Goal: Information Seeking & Learning: Find specific fact

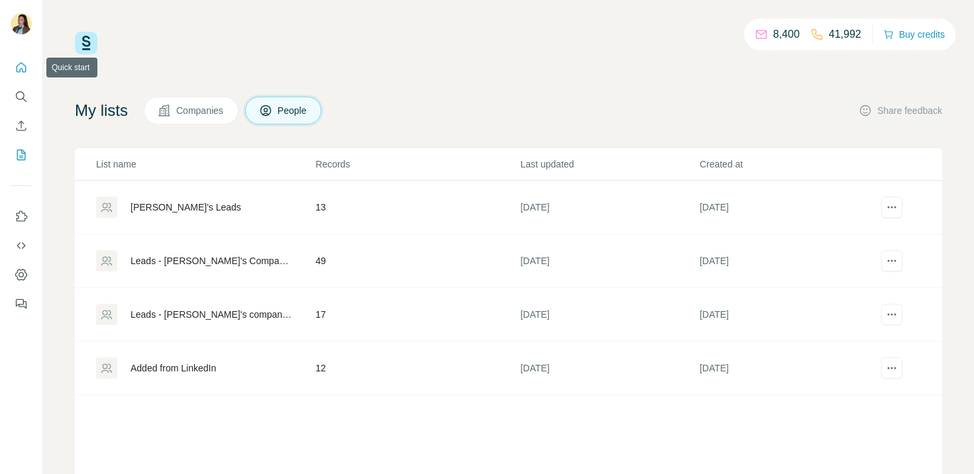
click at [18, 68] on icon "Quick start" at bounding box center [21, 67] width 13 height 13
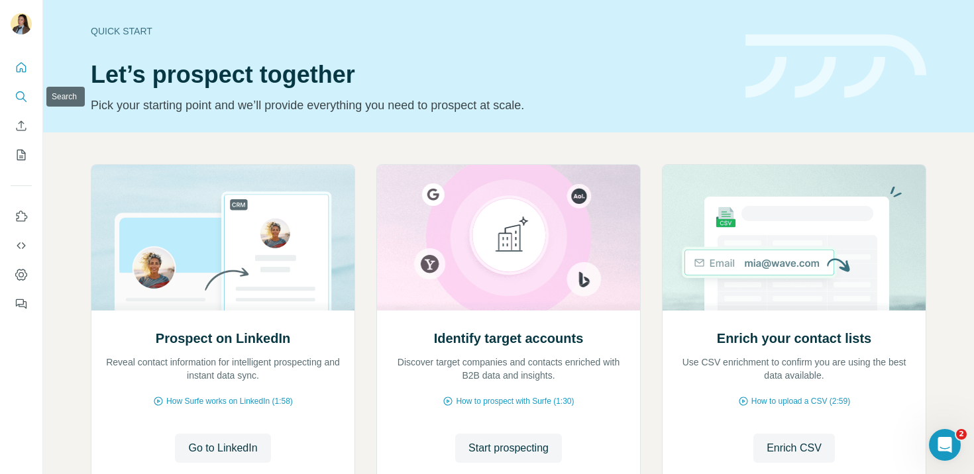
click at [23, 103] on icon "Search" at bounding box center [21, 96] width 13 height 13
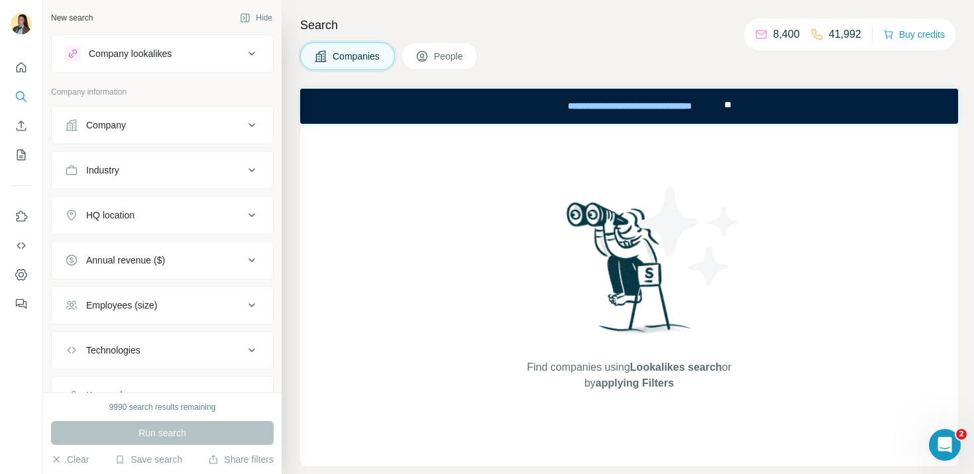
click at [156, 127] on div "Company" at bounding box center [154, 125] width 179 height 13
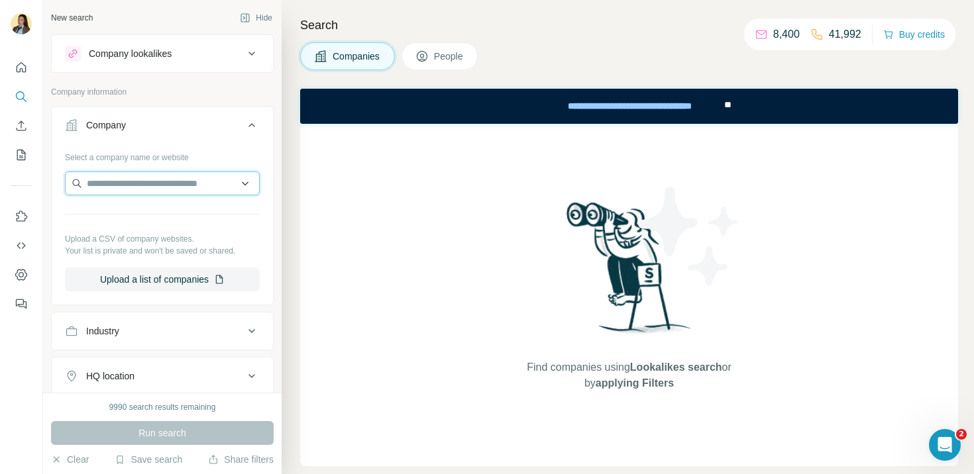
click at [123, 181] on input "text" at bounding box center [162, 184] width 195 height 24
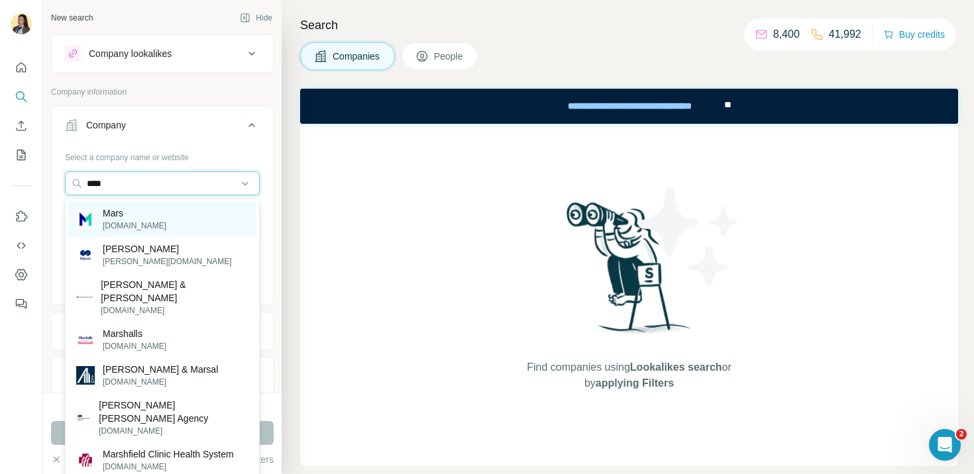
type input "****"
click at [129, 217] on p "Mars" at bounding box center [135, 213] width 64 height 13
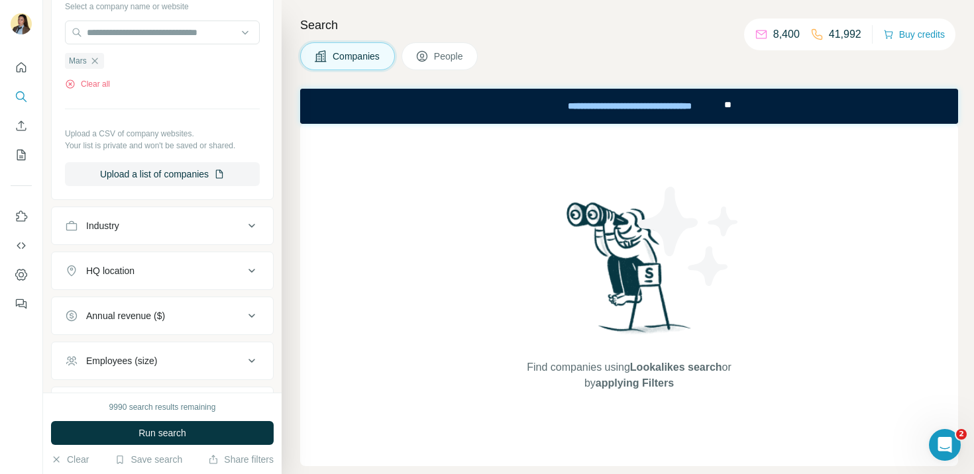
scroll to position [189, 0]
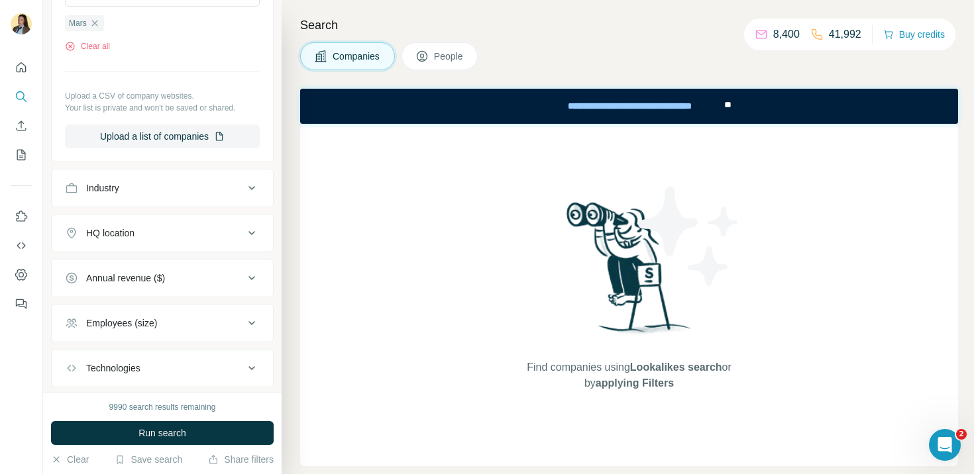
click at [451, 61] on span "People" at bounding box center [449, 56] width 30 height 13
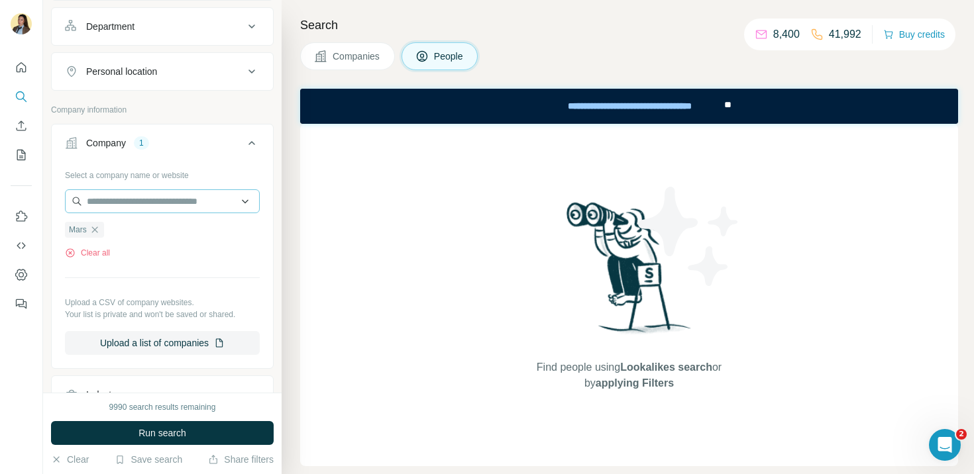
scroll to position [238, 0]
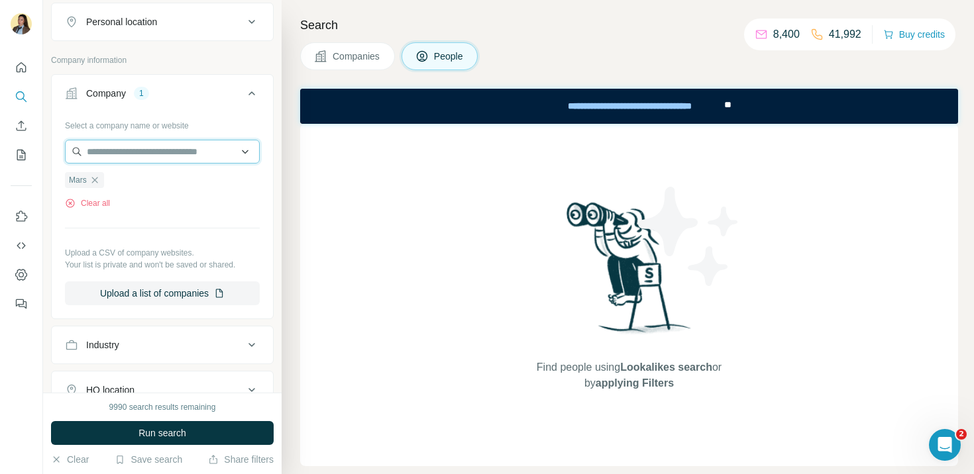
click at [175, 155] on input "text" at bounding box center [162, 152] width 195 height 24
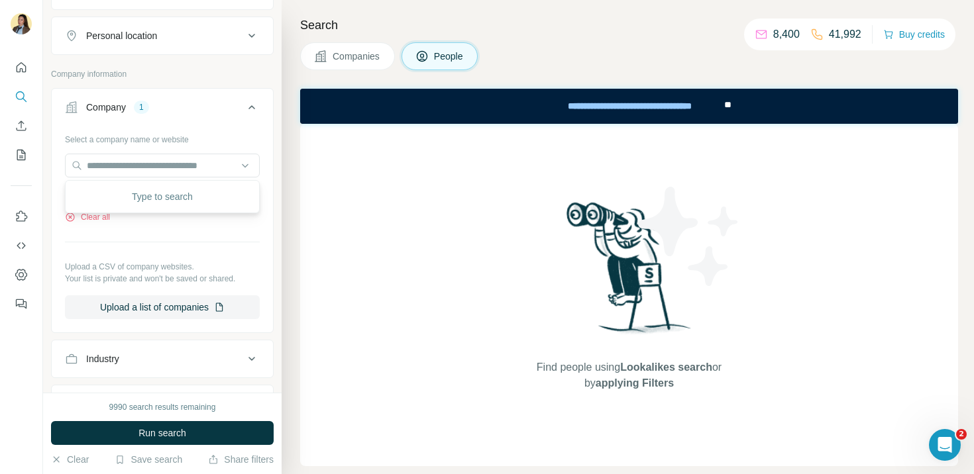
click at [209, 98] on button "Company 1" at bounding box center [162, 109] width 221 height 37
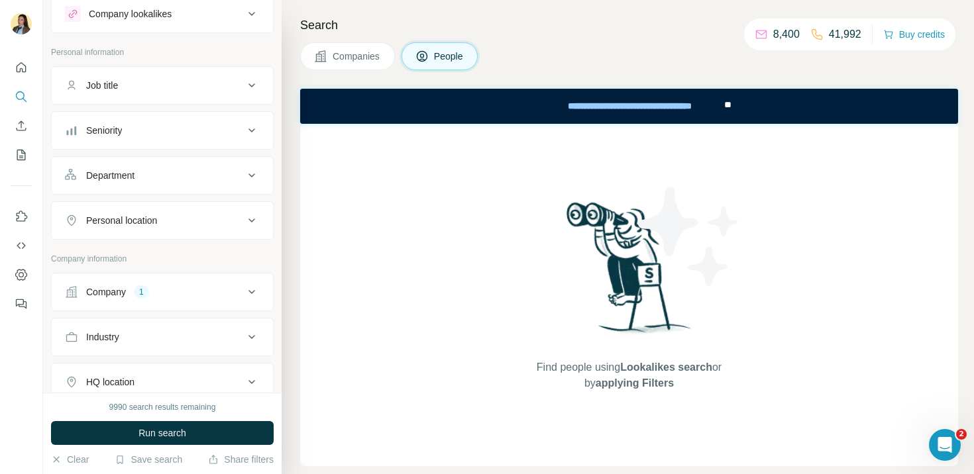
scroll to position [0, 0]
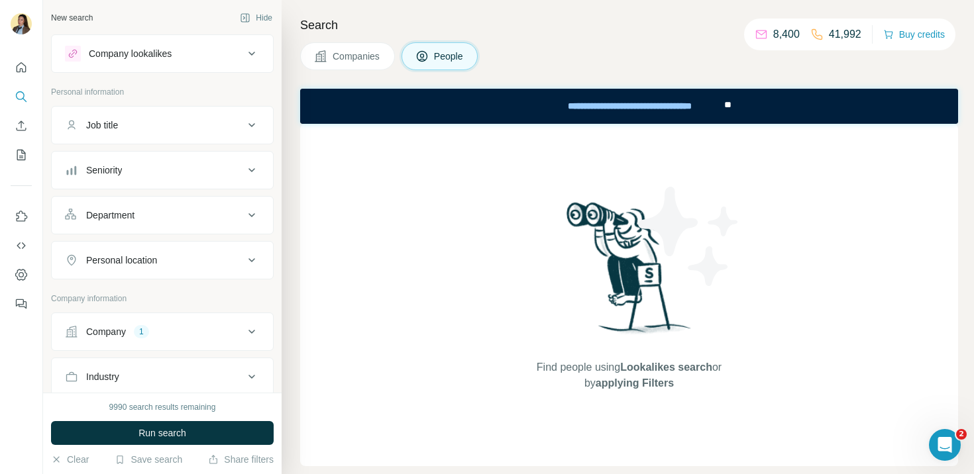
click at [154, 124] on div "Job title" at bounding box center [154, 125] width 179 height 13
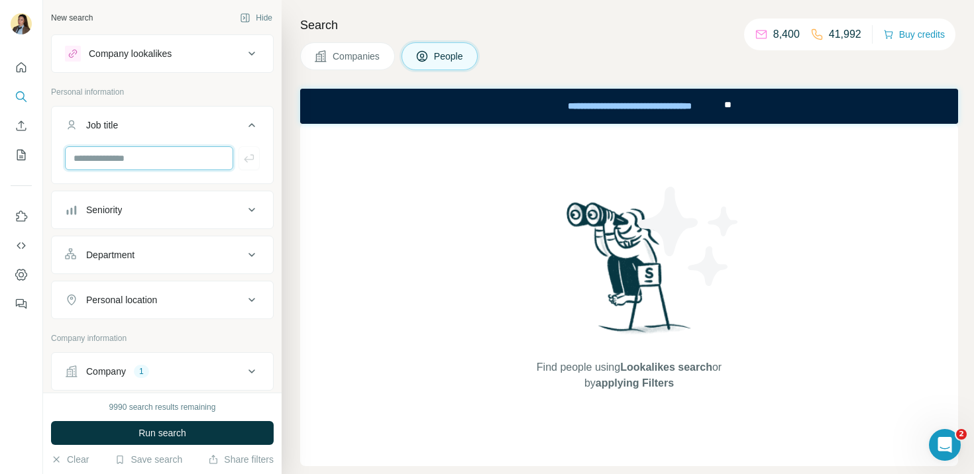
click at [128, 165] on input "text" at bounding box center [149, 158] width 168 height 24
paste input "**********"
type input "**********"
click at [169, 225] on button "Seniority" at bounding box center [162, 210] width 221 height 32
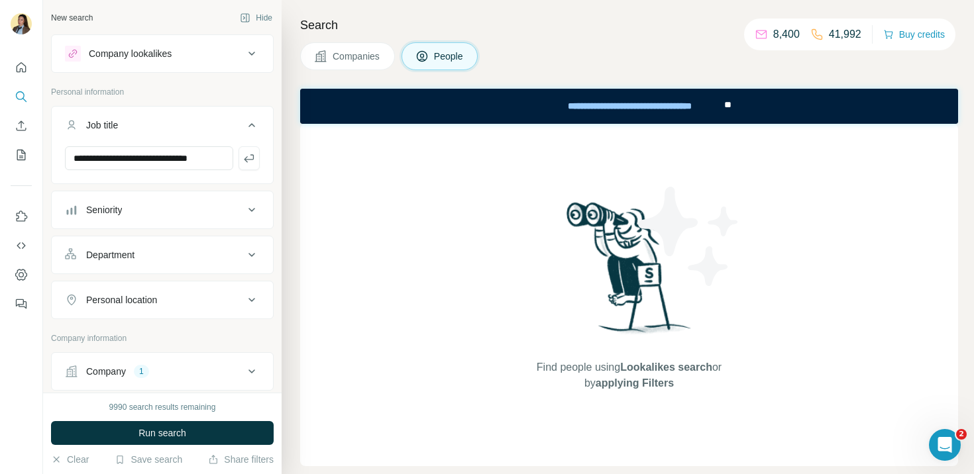
scroll to position [0, 0]
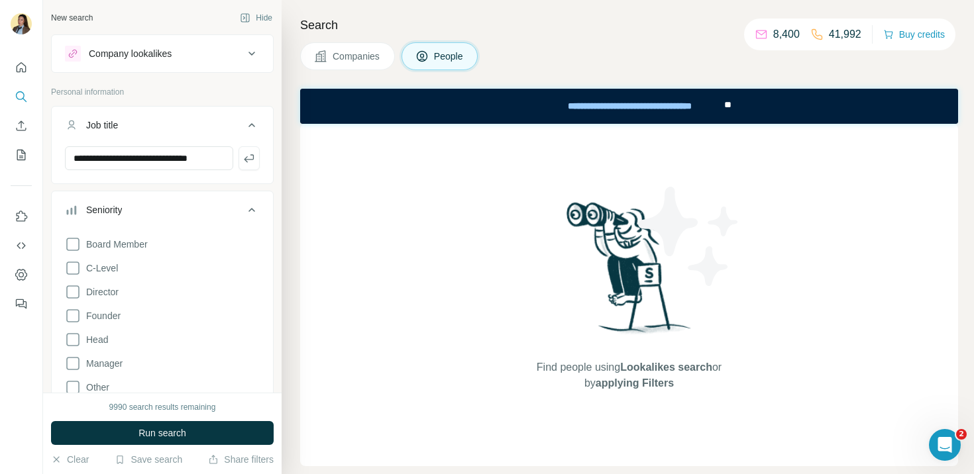
click at [195, 212] on div "Seniority" at bounding box center [154, 209] width 179 height 13
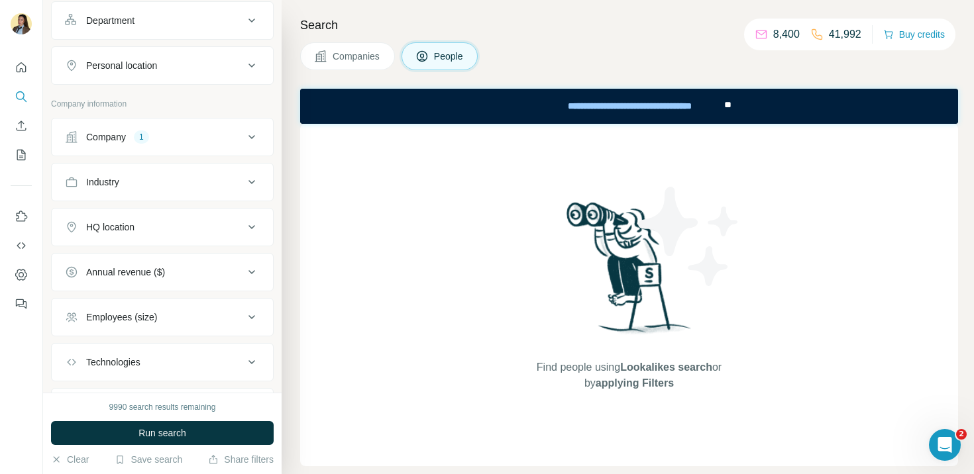
scroll to position [236, 0]
click at [171, 224] on div "HQ location" at bounding box center [154, 225] width 179 height 13
click at [155, 261] on input "text" at bounding box center [162, 259] width 195 height 24
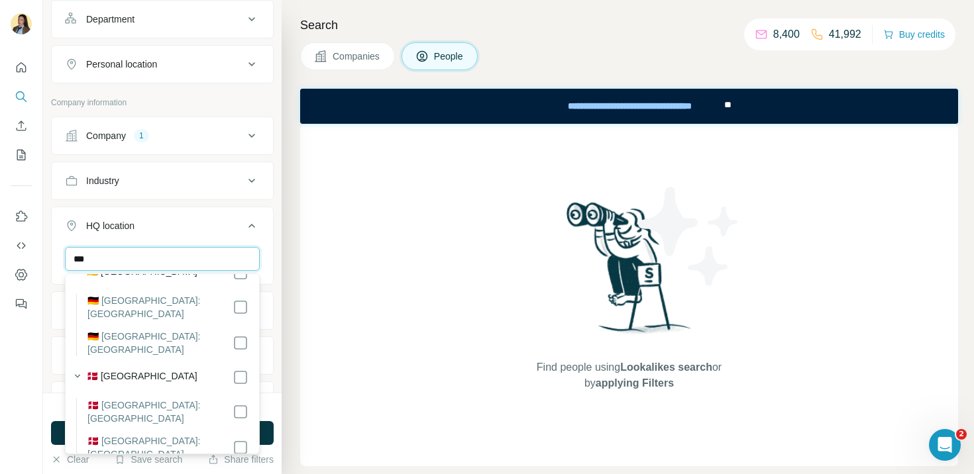
scroll to position [419, 0]
type input "***"
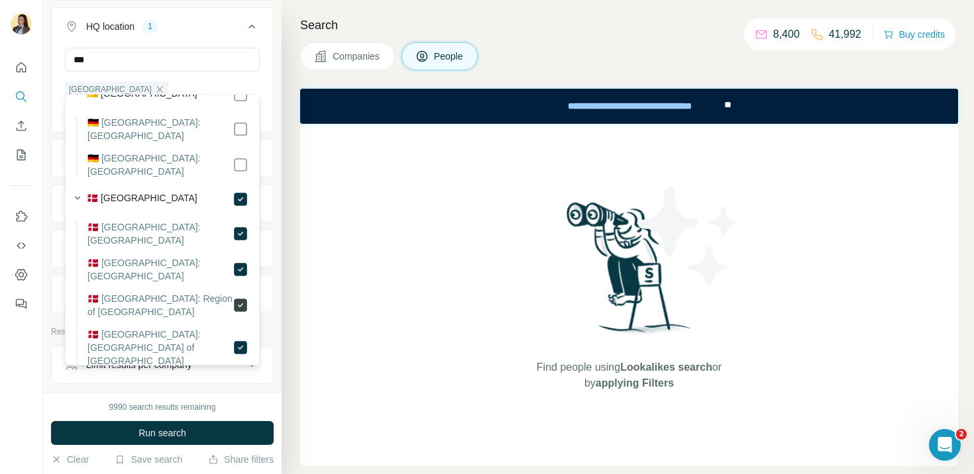
scroll to position [487, 0]
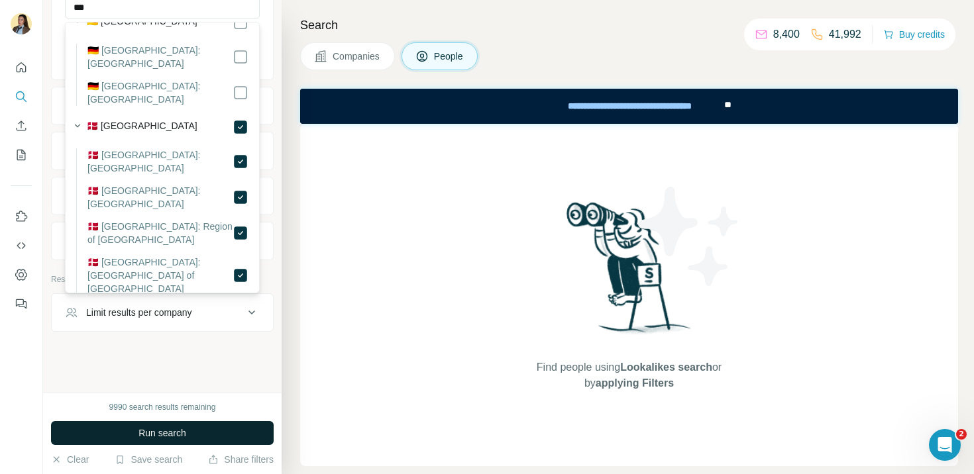
click at [185, 357] on div "**********" at bounding box center [162, 196] width 238 height 393
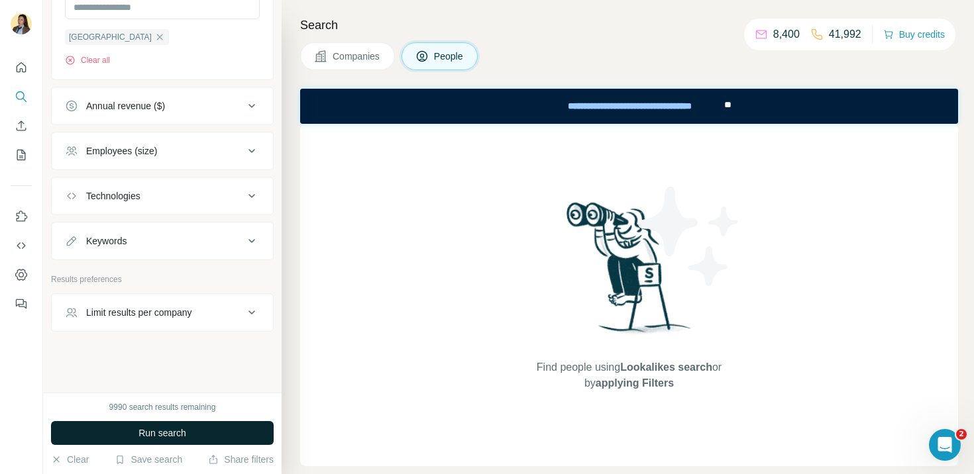
click at [179, 438] on span "Run search" at bounding box center [162, 432] width 48 height 13
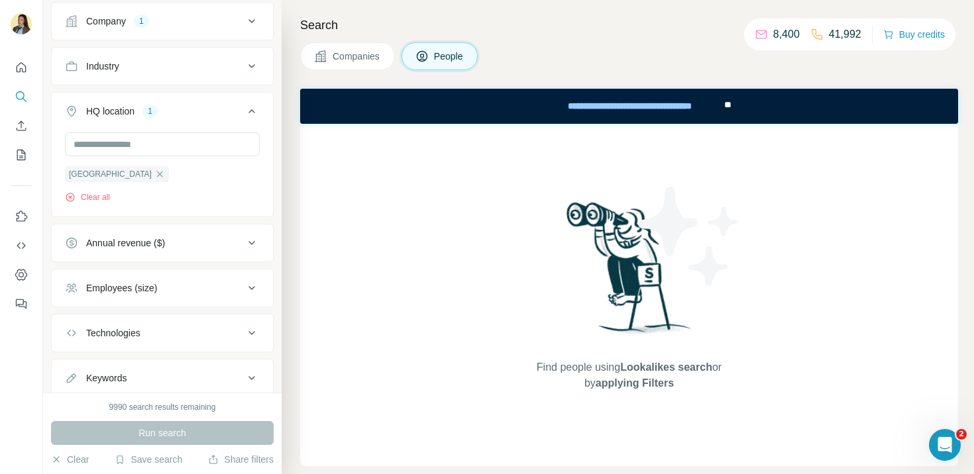
scroll to position [355, 0]
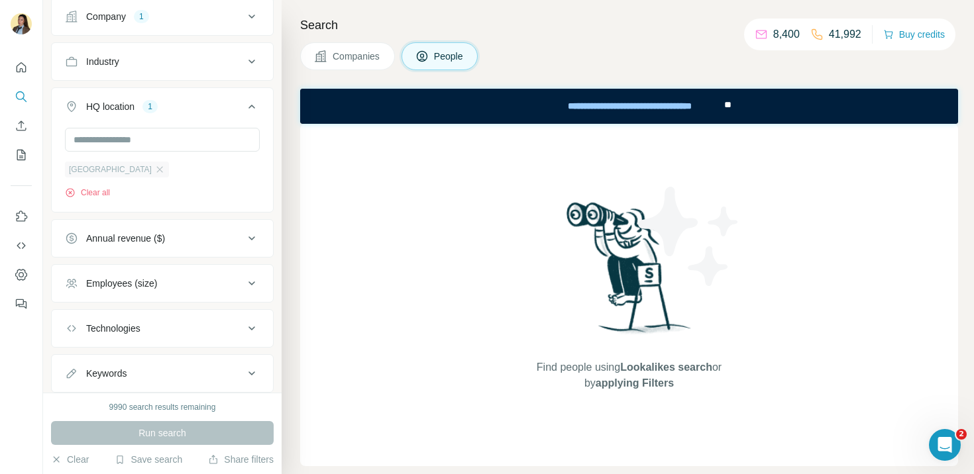
click at [116, 174] on div "[GEOGRAPHIC_DATA]" at bounding box center [117, 170] width 104 height 16
click at [154, 172] on icon "button" at bounding box center [159, 169] width 11 height 11
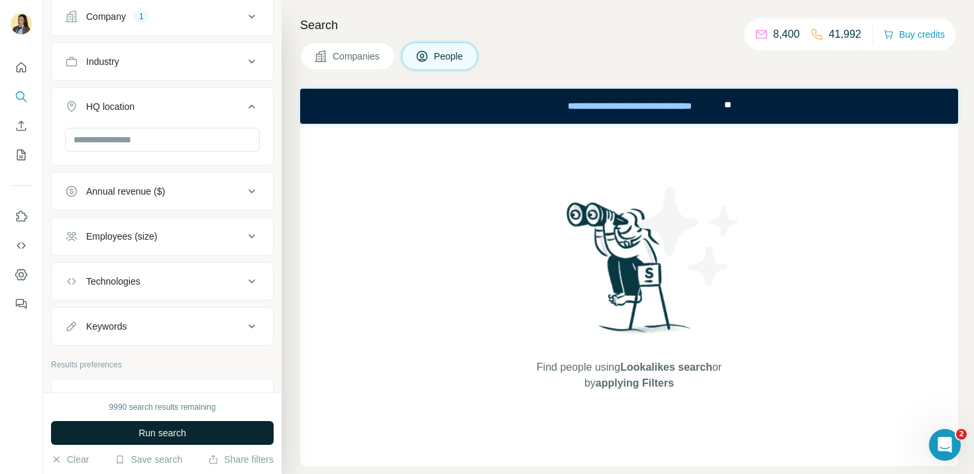
click at [175, 436] on span "Run search" at bounding box center [162, 432] width 48 height 13
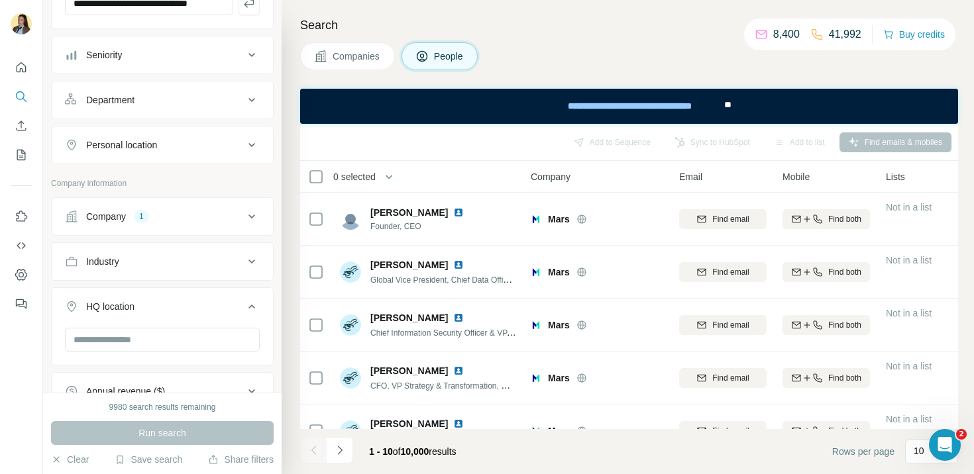
scroll to position [156, 0]
click at [152, 221] on div "Company 1" at bounding box center [154, 215] width 179 height 13
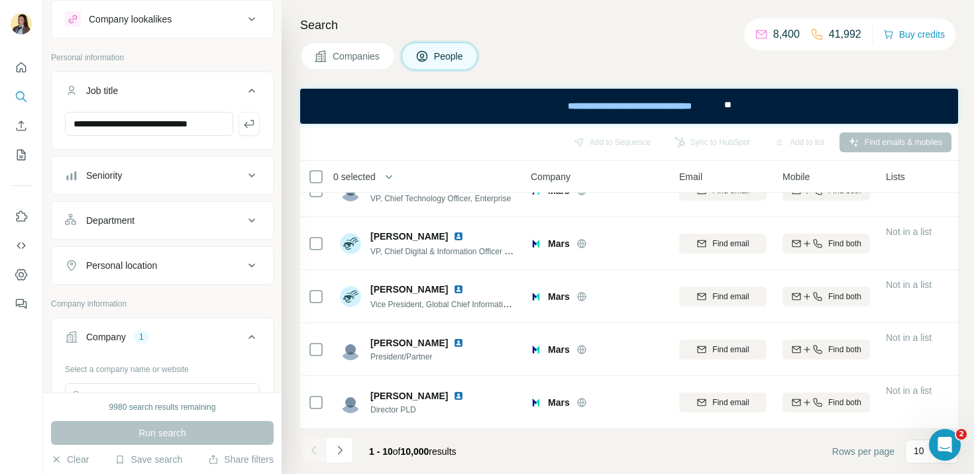
scroll to position [0, 0]
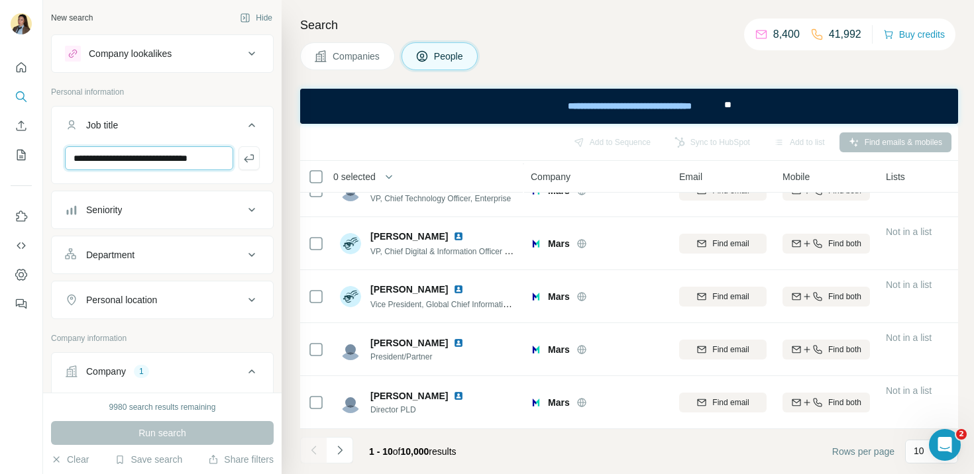
click at [183, 162] on input "**********" at bounding box center [149, 158] width 168 height 24
